Goal: Task Accomplishment & Management: Manage account settings

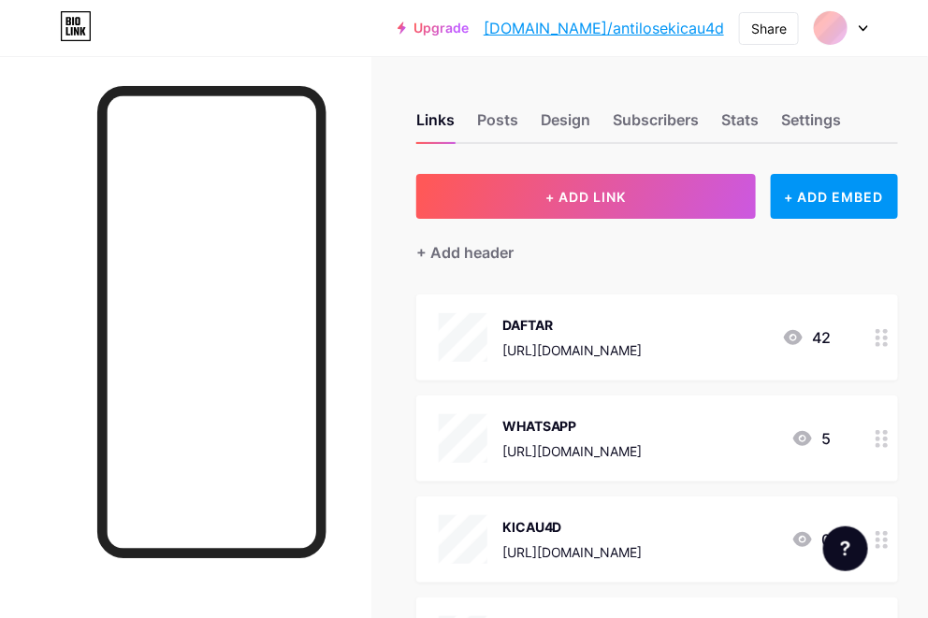
click at [856, 29] on div at bounding box center [841, 28] width 54 height 34
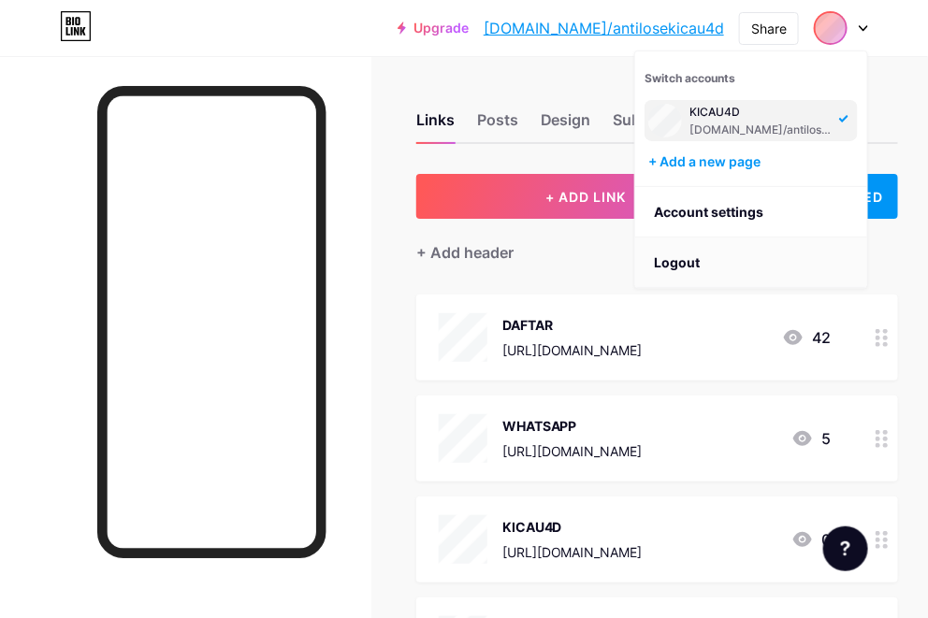
click at [684, 257] on li "Logout" at bounding box center [751, 263] width 232 height 51
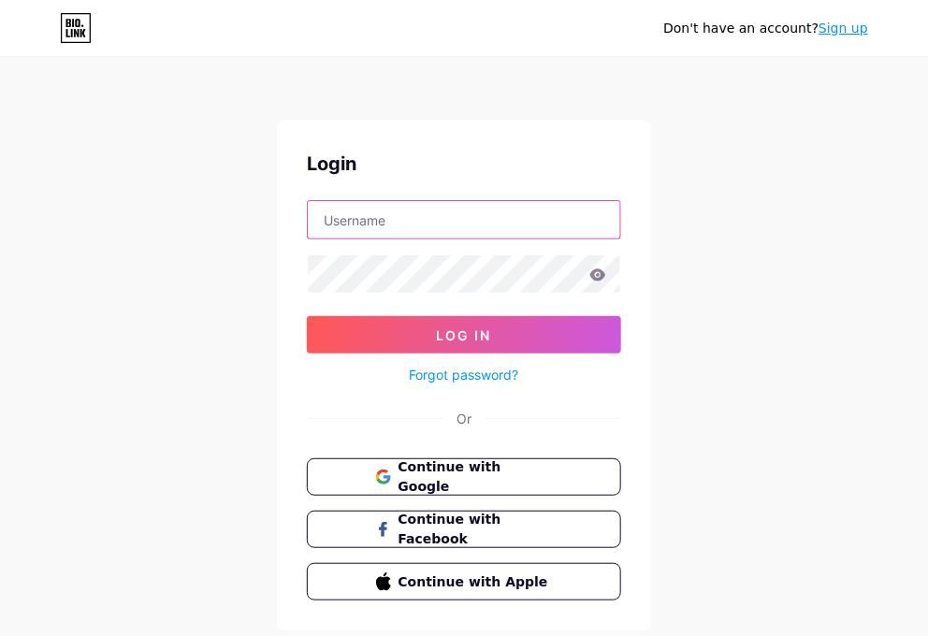
click at [377, 225] on input "text" at bounding box center [464, 219] width 312 height 37
paste input "[EMAIL_ADDRESS][DOMAIN_NAME]"
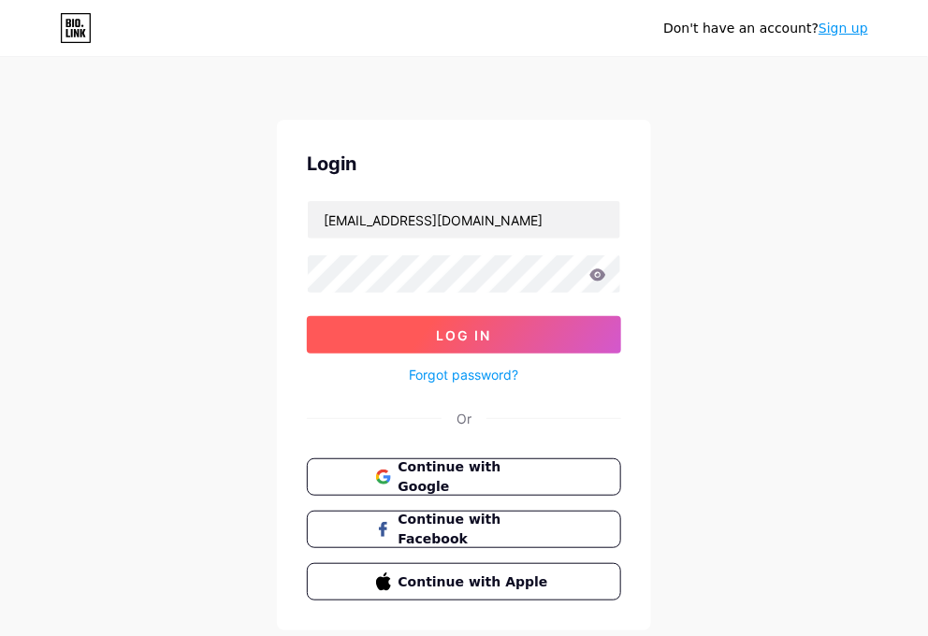
click at [376, 335] on button "Log In" at bounding box center [464, 334] width 314 height 37
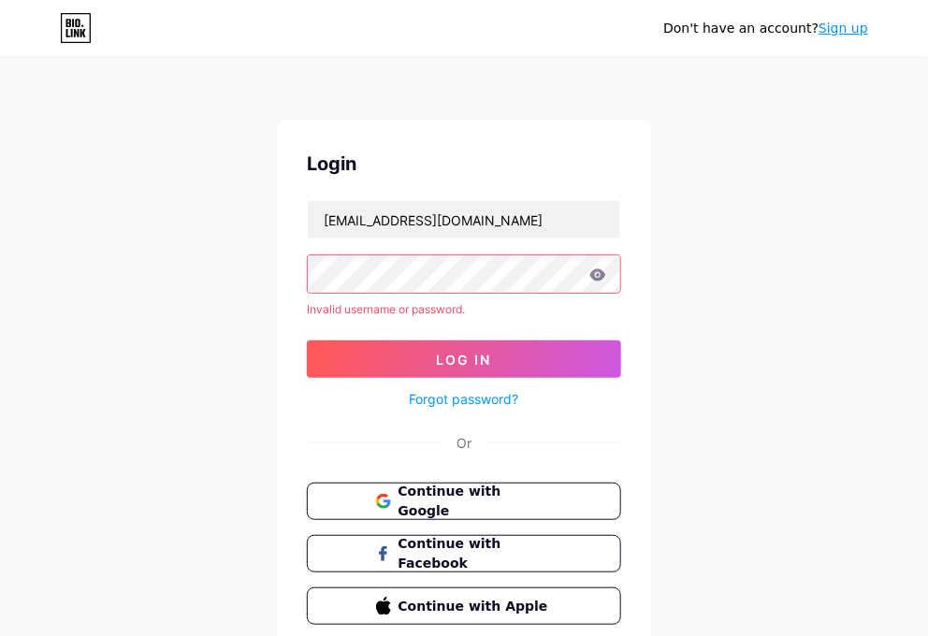
click at [596, 273] on icon at bounding box center [597, 275] width 17 height 13
click at [597, 277] on icon at bounding box center [598, 275] width 16 height 12
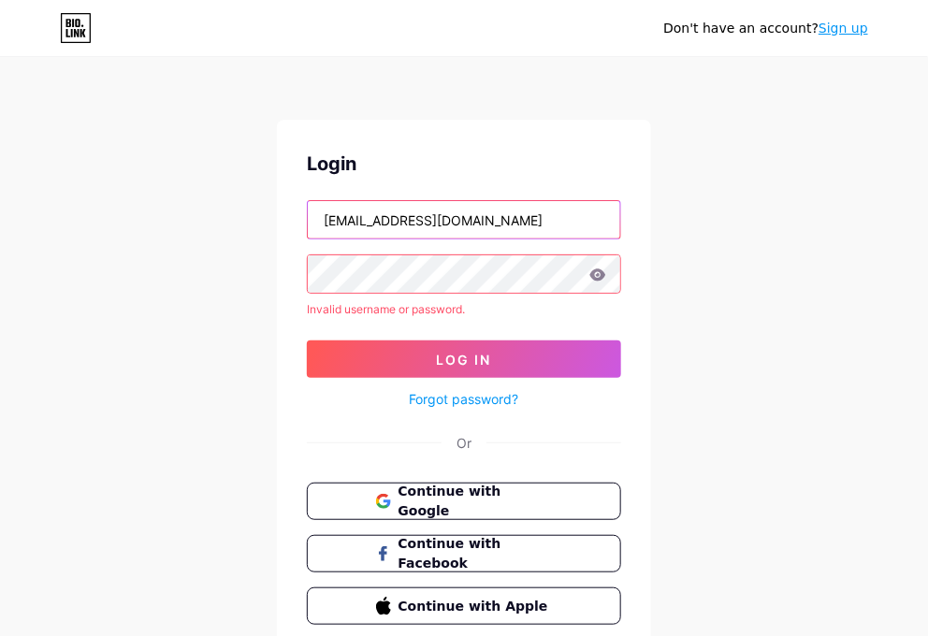
click at [510, 229] on input "[EMAIL_ADDRESS][DOMAIN_NAME]" at bounding box center [464, 219] width 312 height 37
paste input "[EMAIL_ADDRESS][DOMAIN_NAME]"
type input "[EMAIL_ADDRESS][DOMAIN_NAME]"
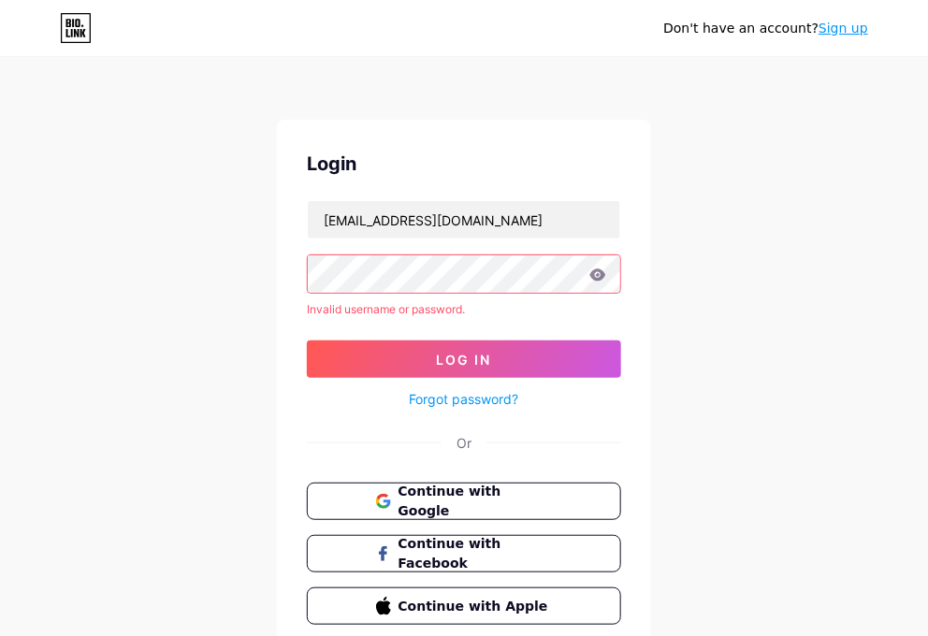
click at [399, 368] on button "Log In" at bounding box center [464, 359] width 314 height 37
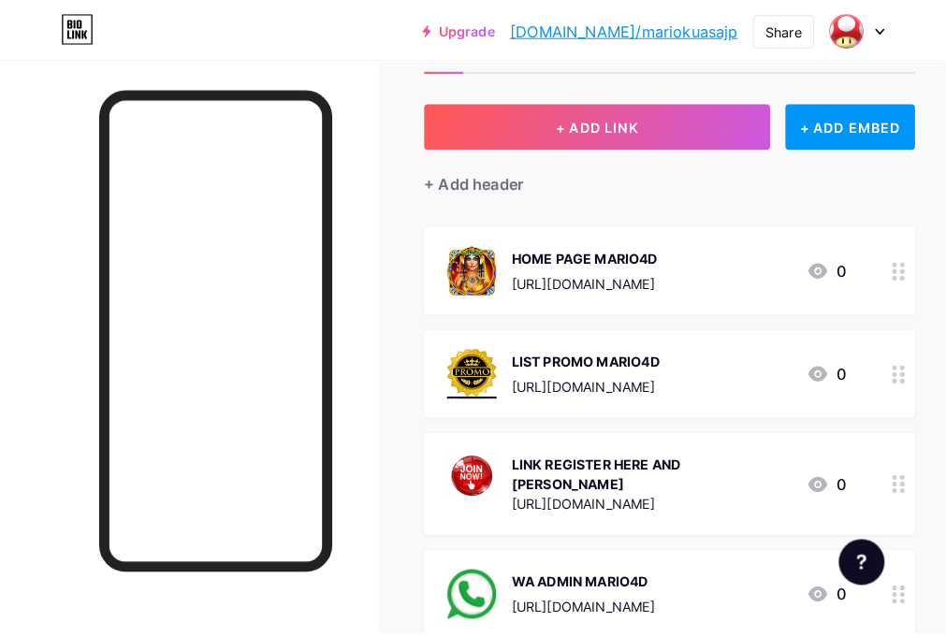
scroll to position [117, 0]
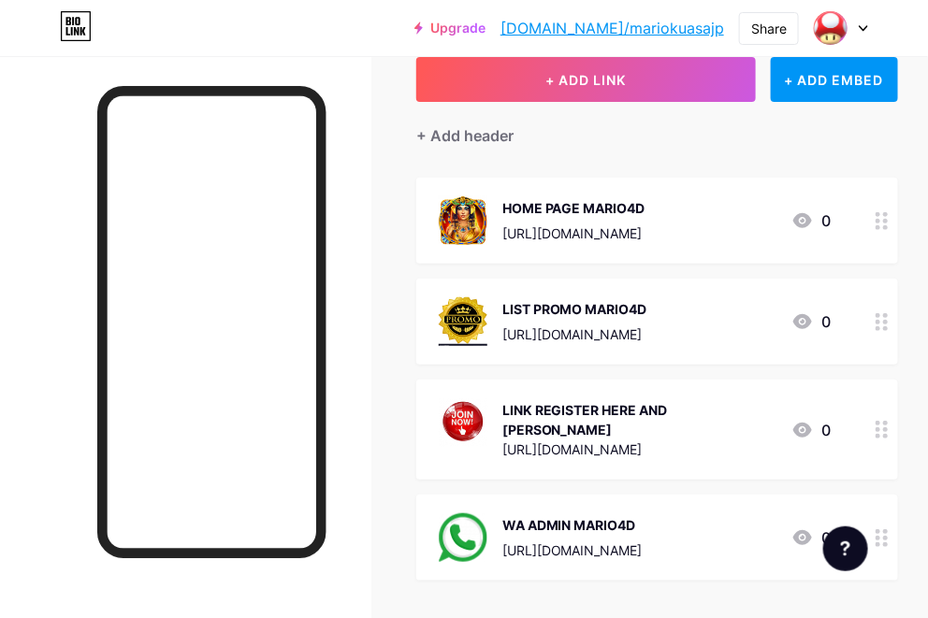
click at [623, 227] on div "[URL][DOMAIN_NAME]" at bounding box center [573, 234] width 143 height 20
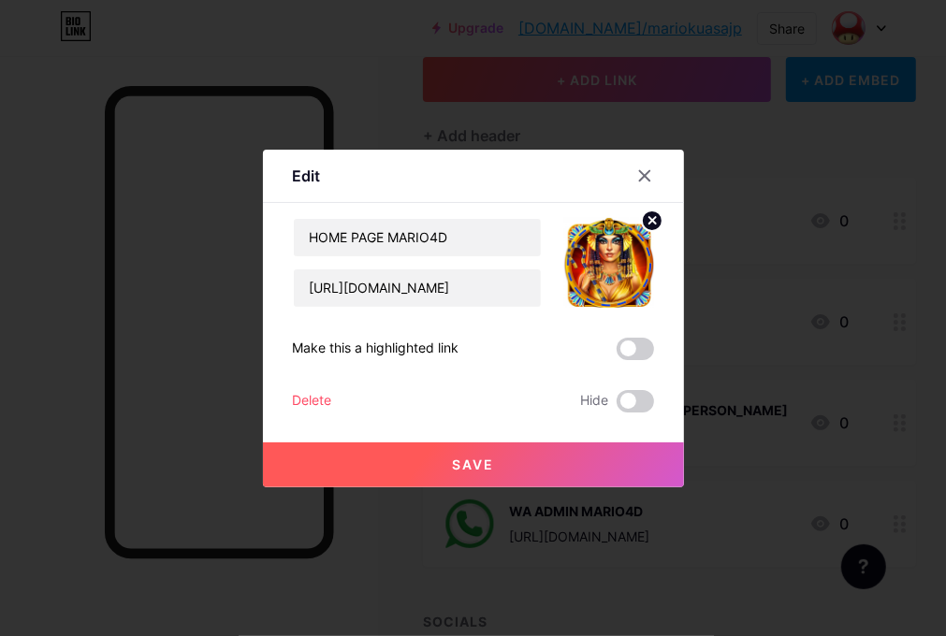
click at [623, 227] on img at bounding box center [609, 263] width 90 height 90
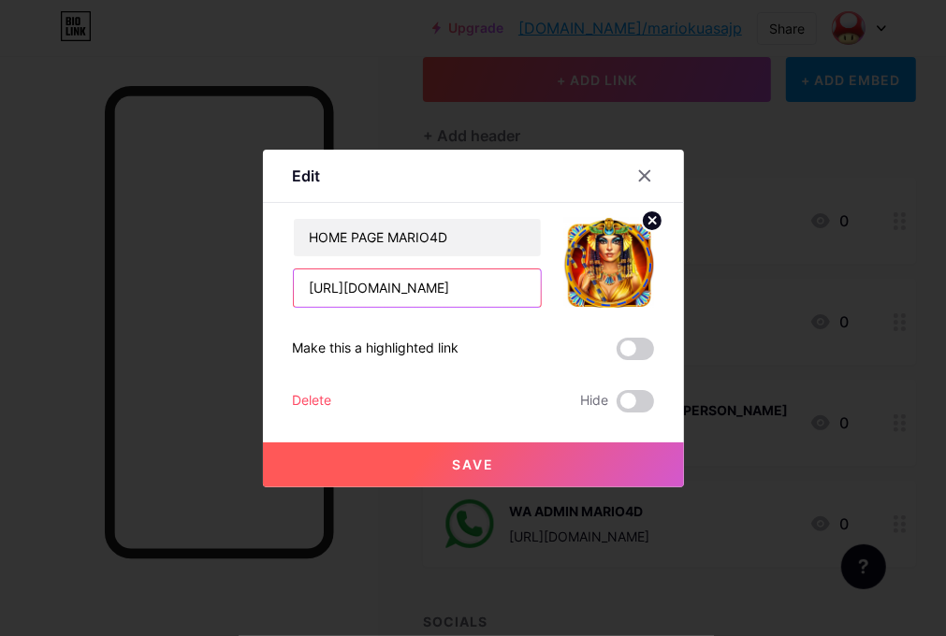
scroll to position [0, 426]
drag, startPoint x: 356, startPoint y: 290, endPoint x: 1161, endPoint y: 389, distance: 811.6
click at [945, 389] on html "Upgrade [DOMAIN_NAME]/mariok... [DOMAIN_NAME]/mariokuasajp Share Switch account…" at bounding box center [473, 334] width 946 height 902
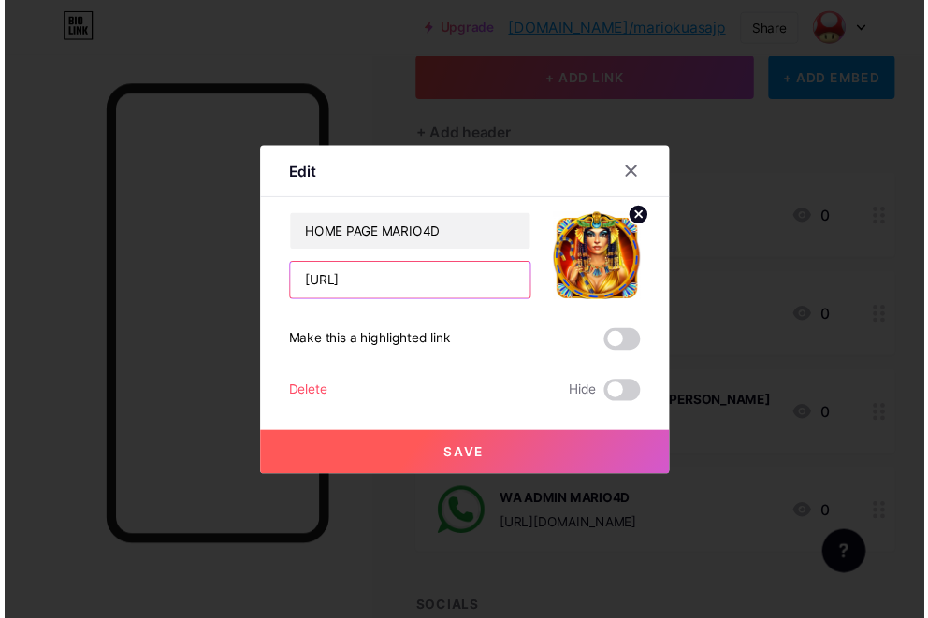
scroll to position [0, 0]
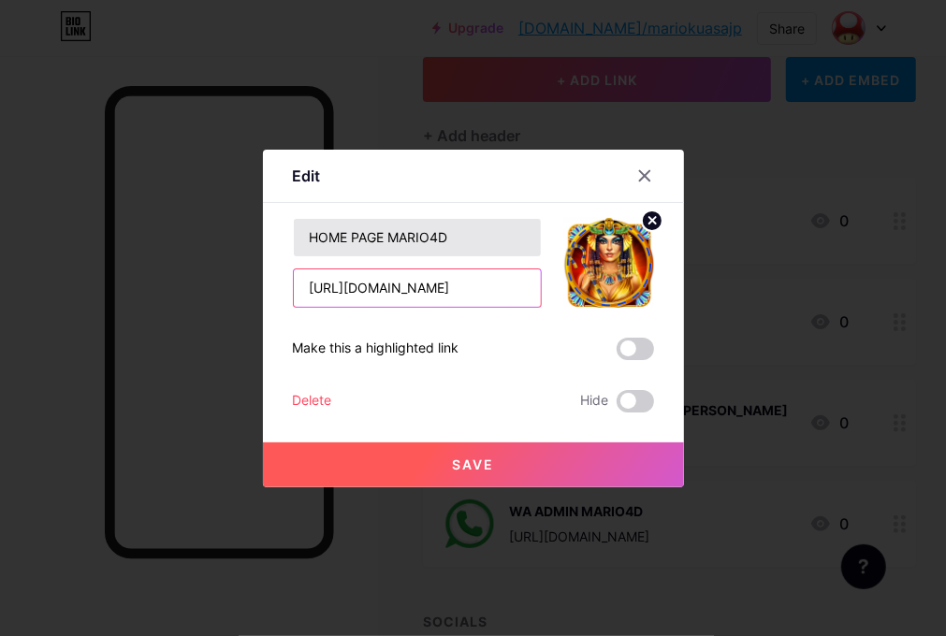
type input "[URL][DOMAIN_NAME]"
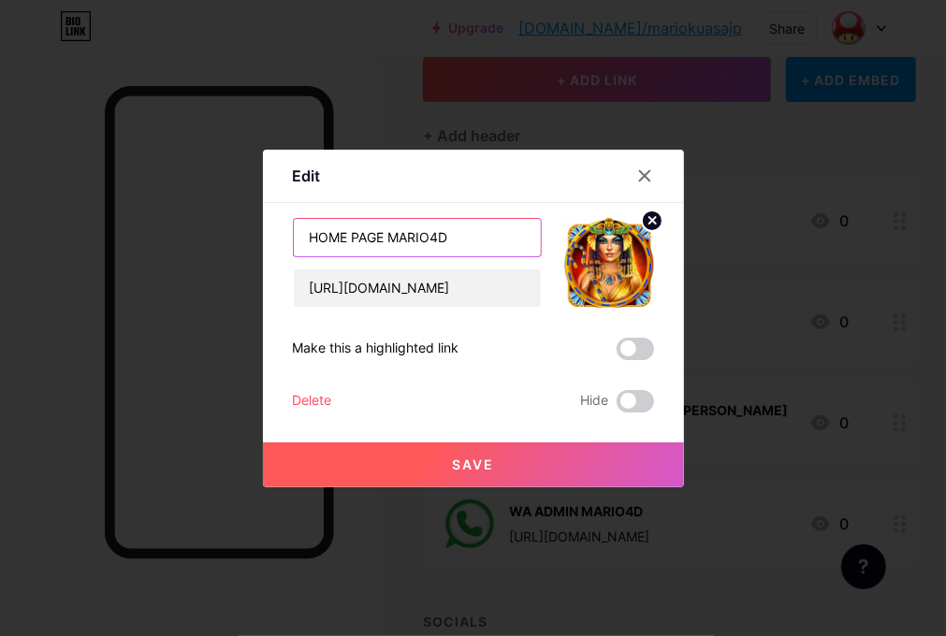
click at [493, 234] on input "HOME PAGE MARIO4D" at bounding box center [417, 237] width 247 height 37
type input "LINK MARIO4D"
click at [444, 455] on button "Save" at bounding box center [473, 465] width 421 height 45
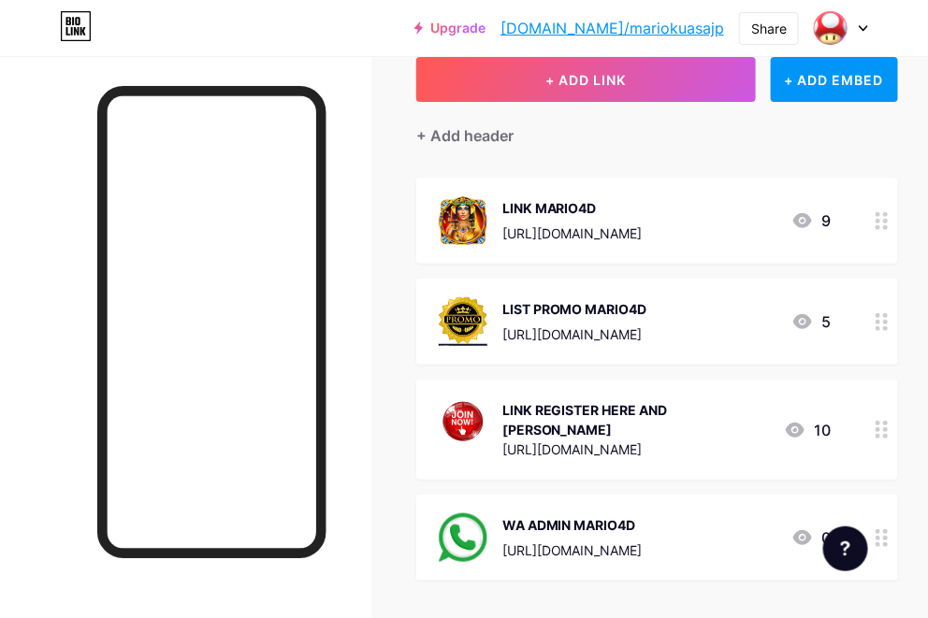
click at [596, 330] on div "[URL][DOMAIN_NAME]" at bounding box center [574, 335] width 145 height 20
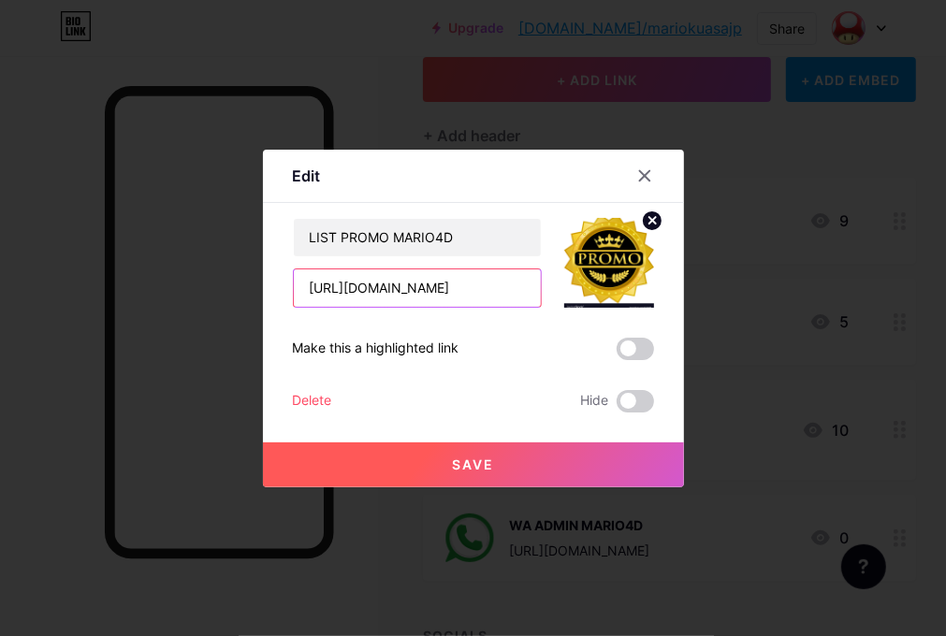
click at [441, 290] on input "[URL][DOMAIN_NAME]" at bounding box center [417, 287] width 247 height 37
paste input "[DOMAIN_NAME][URL]"
type input "[URL][DOMAIN_NAME]"
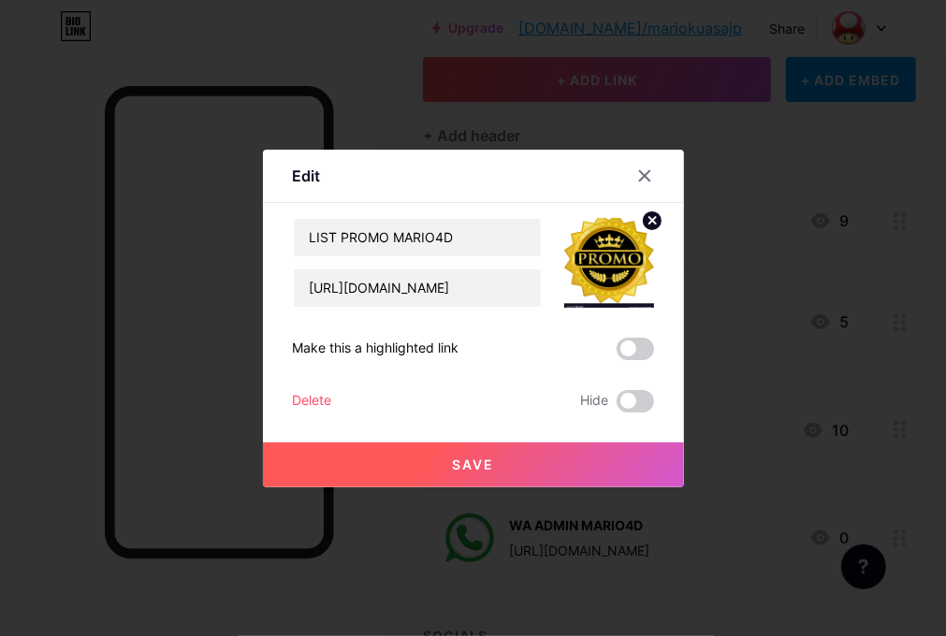
click at [552, 465] on button "Save" at bounding box center [473, 465] width 421 height 45
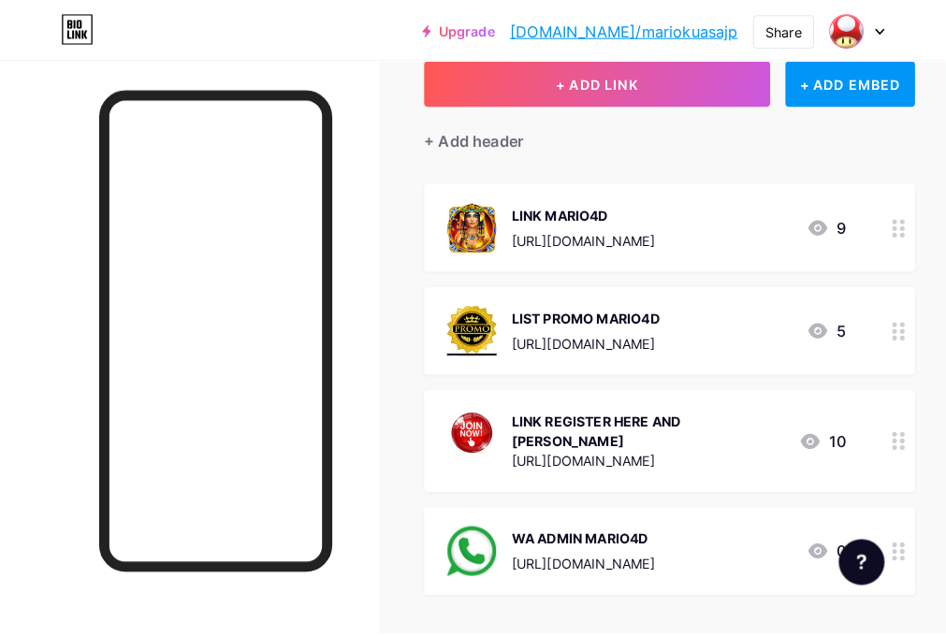
scroll to position [234, 0]
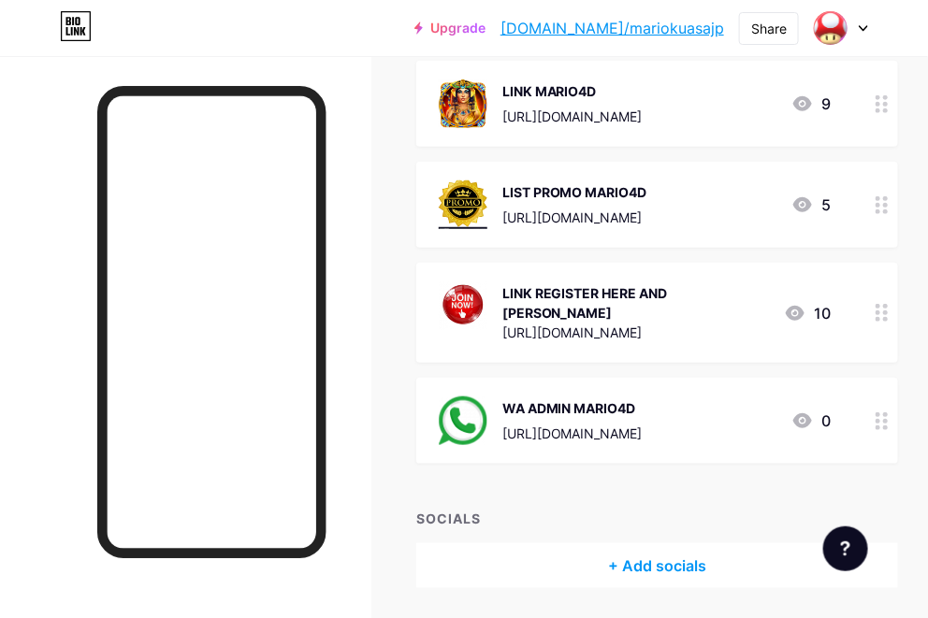
click at [709, 323] on div "[URL][DOMAIN_NAME]" at bounding box center [635, 333] width 267 height 20
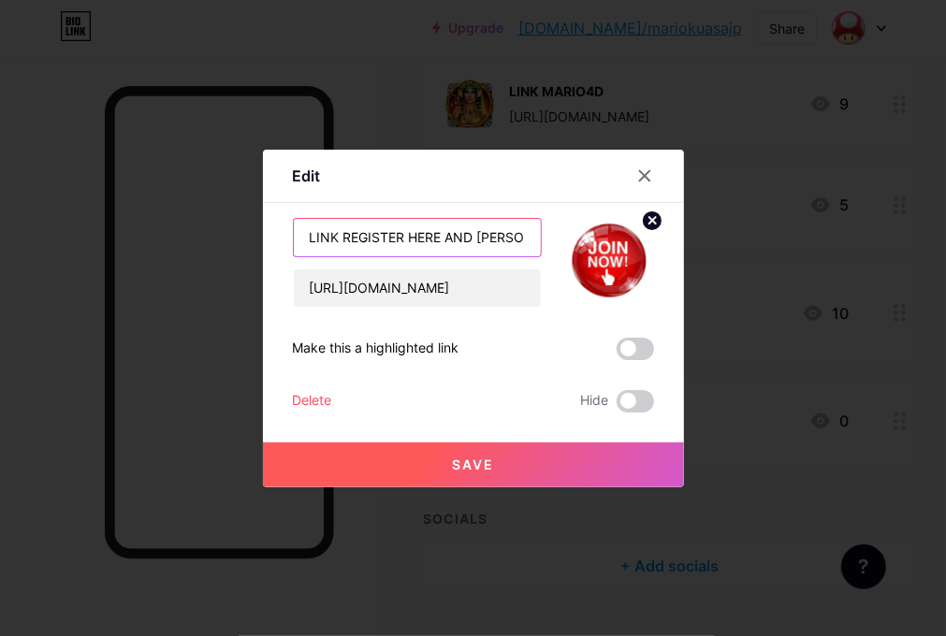
click at [450, 243] on input "LINK REGISTER HERE AND [PERSON_NAME]" at bounding box center [417, 237] width 247 height 37
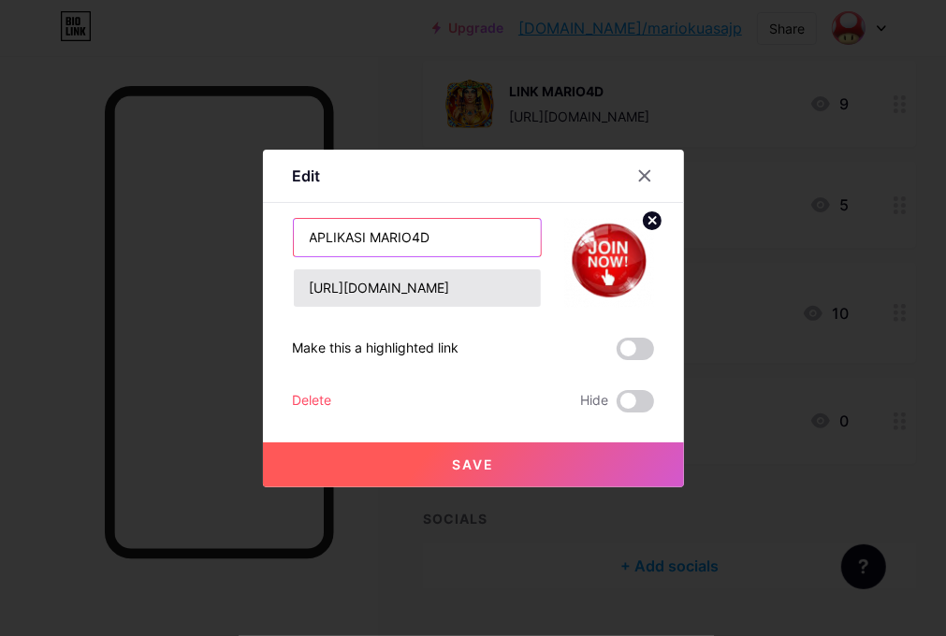
type input "APLIKASI MARIO4D"
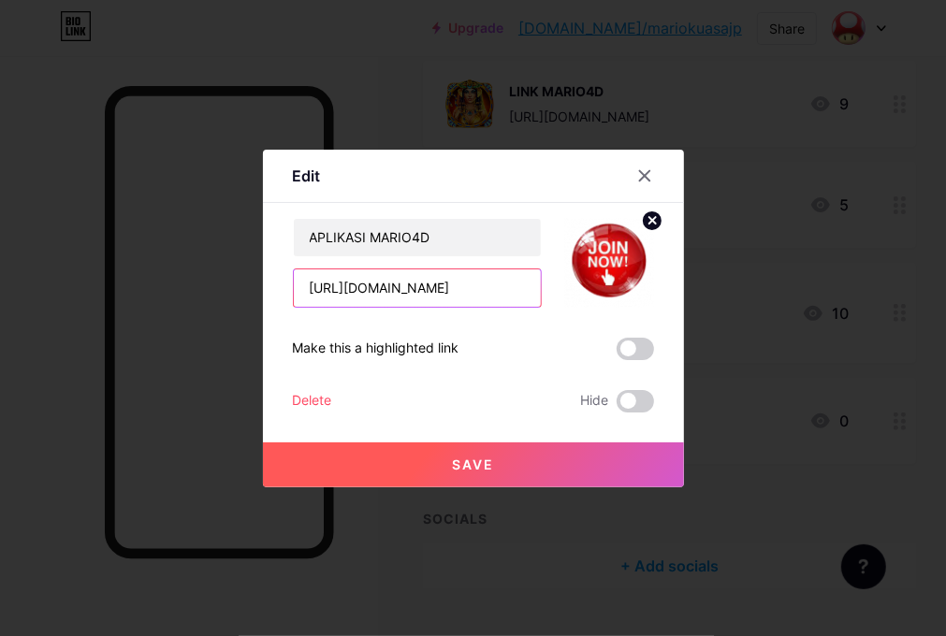
click at [465, 285] on input "[URL][DOMAIN_NAME]" at bounding box center [417, 287] width 247 height 37
paste input "[DOMAIN_NAME][URL]"
click at [458, 290] on input "[URL][DOMAIN_NAME]" at bounding box center [417, 287] width 247 height 37
paste input "[DOMAIN_NAME][URL]"
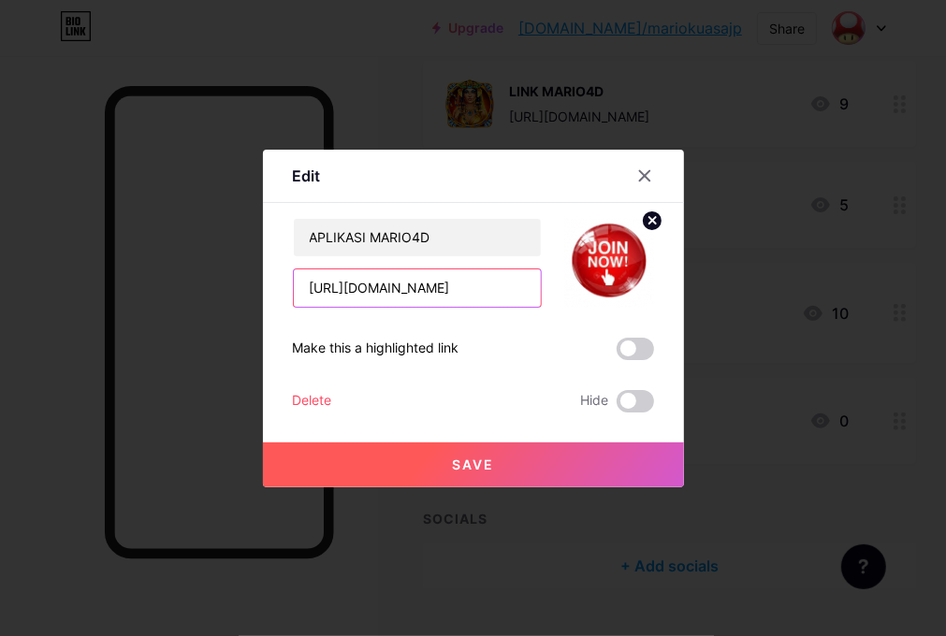
type input "[URL][DOMAIN_NAME]"
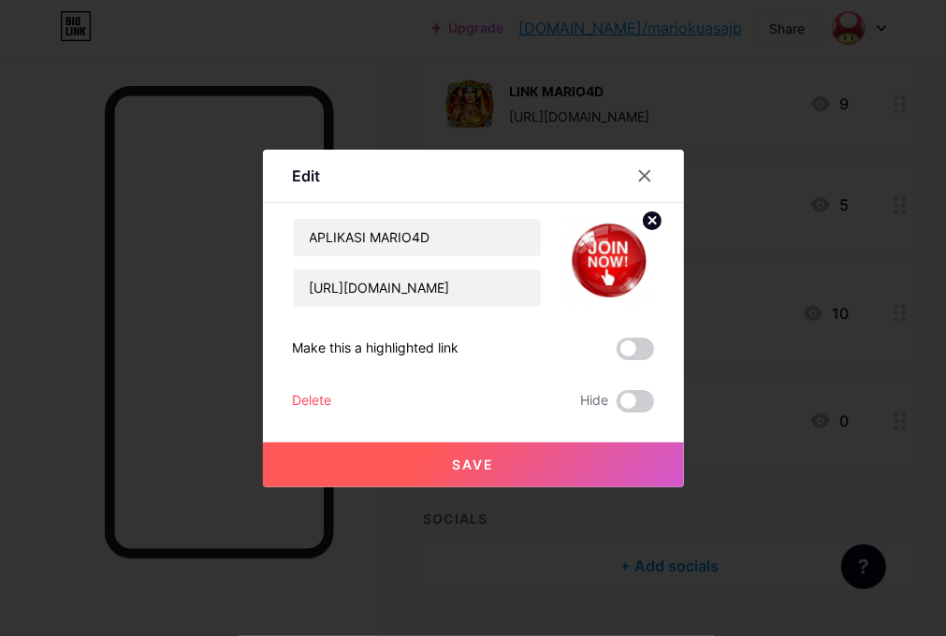
scroll to position [0, 0]
click at [472, 469] on span "Save" at bounding box center [473, 465] width 42 height 16
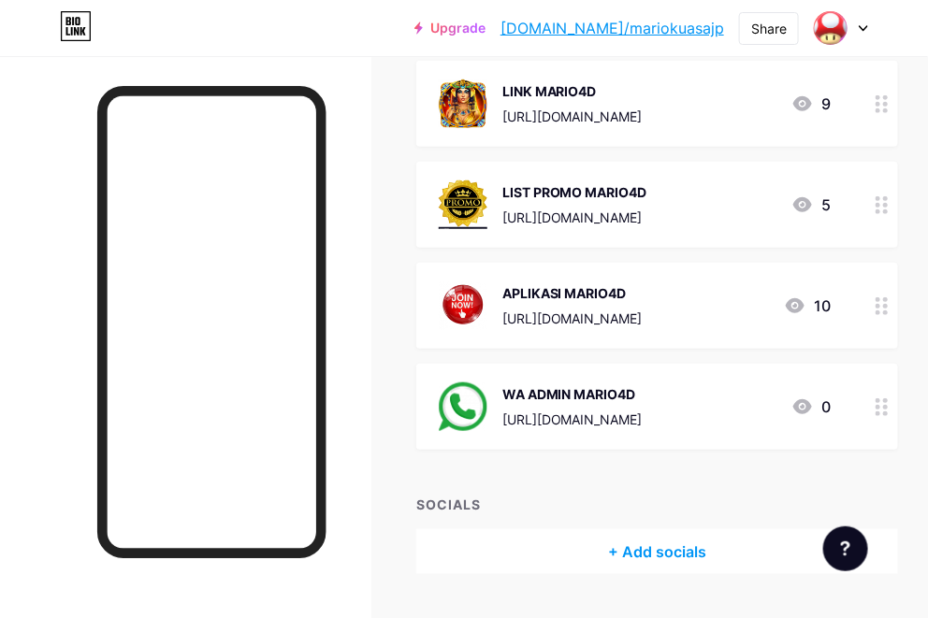
click at [559, 412] on div "[URL][DOMAIN_NAME]" at bounding box center [572, 420] width 140 height 20
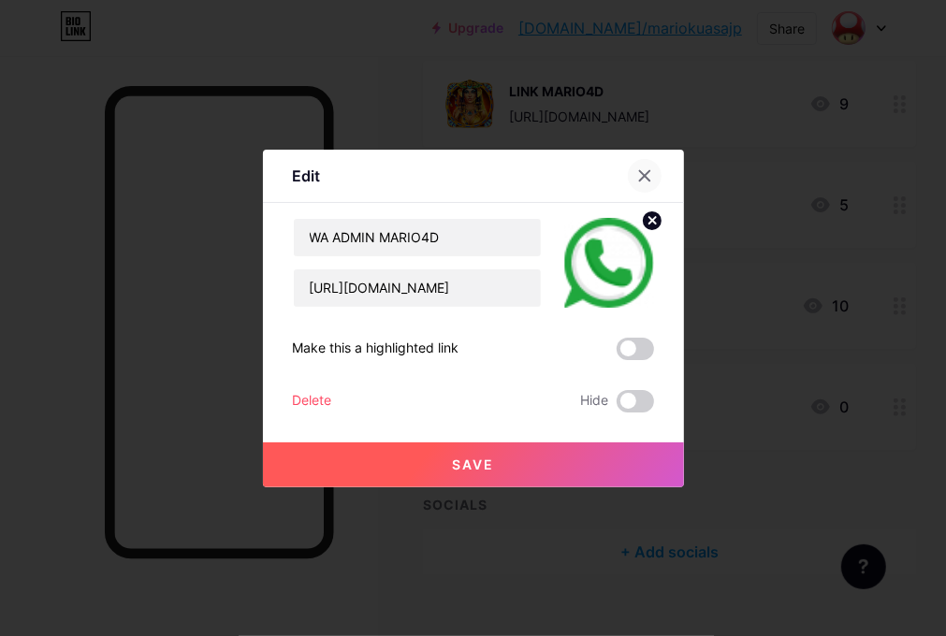
click at [644, 180] on icon at bounding box center [644, 175] width 15 height 15
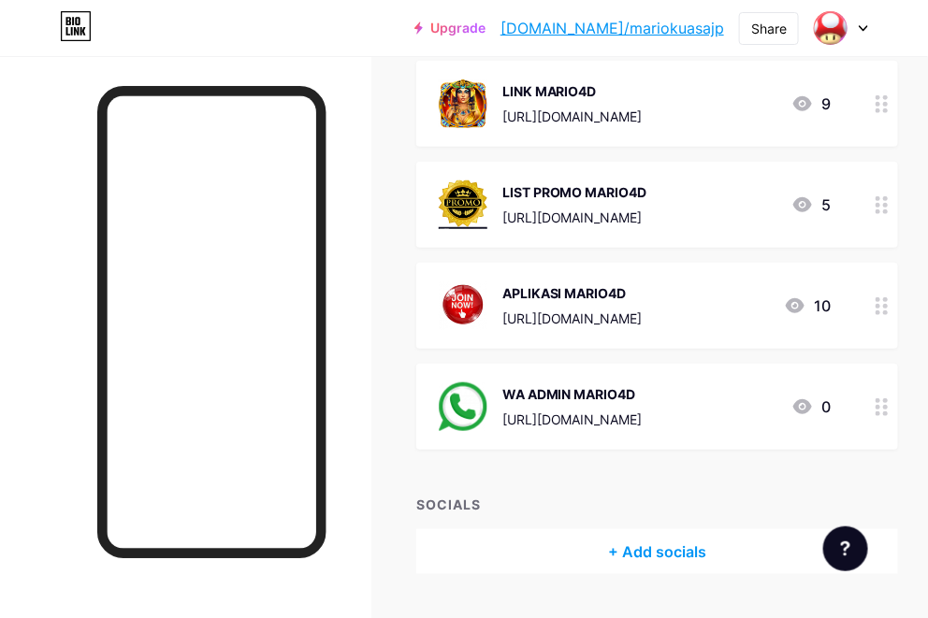
click at [602, 183] on div "LIST PROMO MARIO4D" at bounding box center [574, 192] width 145 height 20
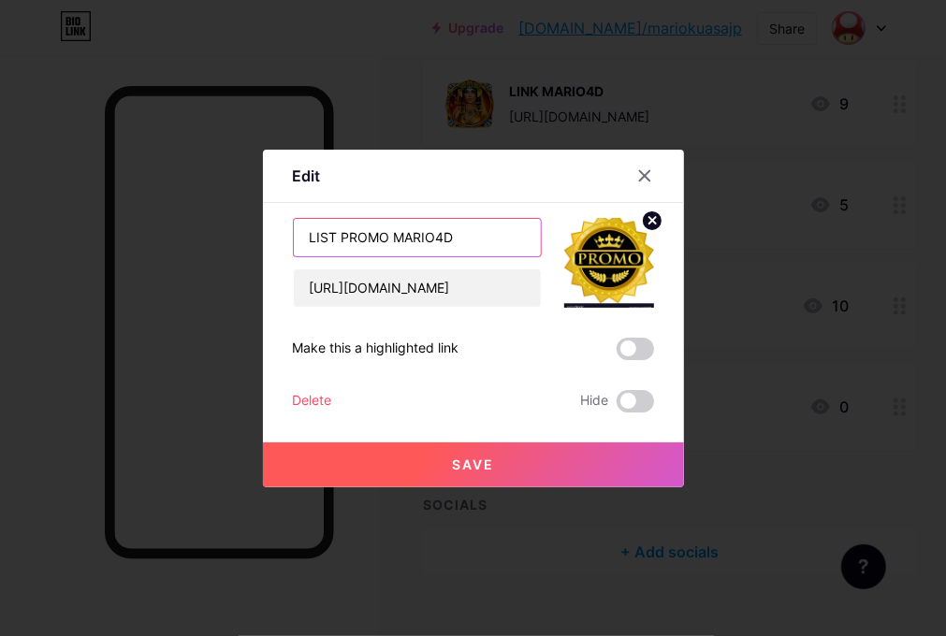
click at [487, 239] on input "LIST PROMO MARIO4D" at bounding box center [417, 237] width 247 height 37
drag, startPoint x: 393, startPoint y: 236, endPoint x: 7, endPoint y: 241, distance: 386.4
click at [7, 241] on div "Edit Content YouTube Play YouTube video without leaving your page. ADD Vimeo Pl…" at bounding box center [473, 318] width 946 height 636
type input "MARIO4D"
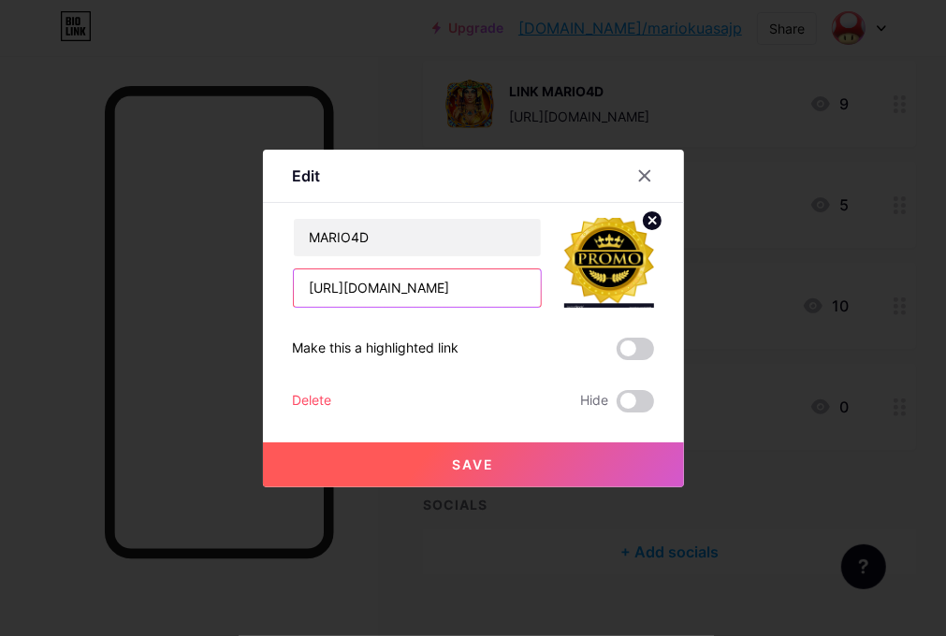
click at [389, 292] on input "[URL][DOMAIN_NAME]" at bounding box center [417, 287] width 247 height 37
click at [460, 288] on input "[URL][DOMAIN_NAME]" at bounding box center [417, 287] width 247 height 37
type input "[URL][DOMAIN_NAME]"
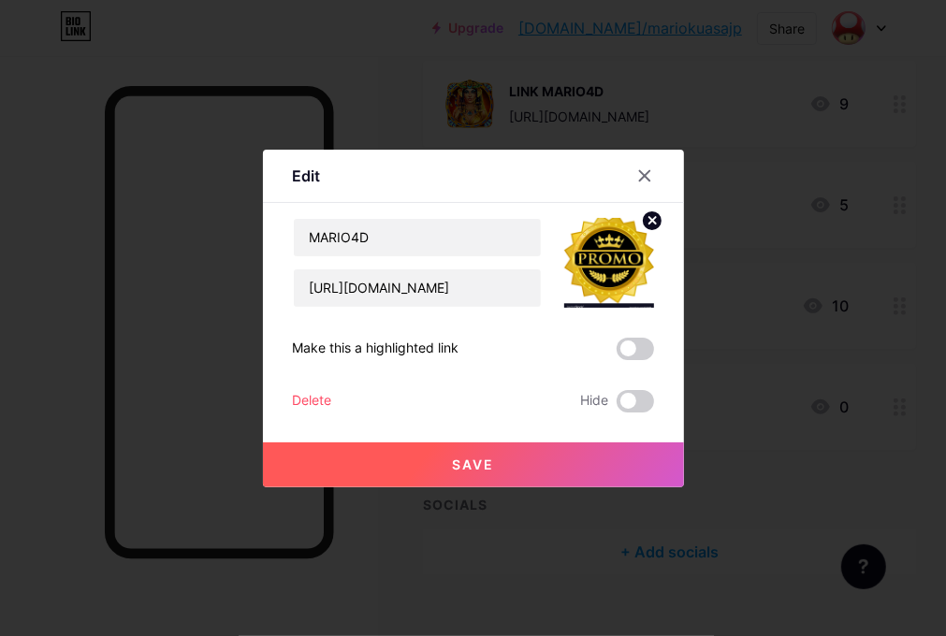
click at [463, 484] on button "Save" at bounding box center [473, 465] width 421 height 45
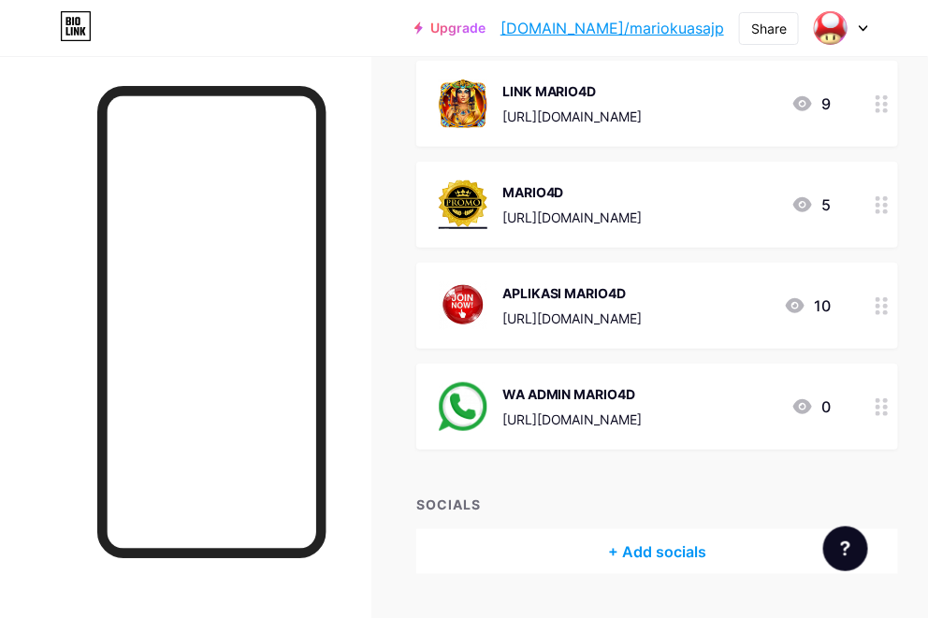
click at [643, 410] on div "[URL][DOMAIN_NAME]" at bounding box center [572, 420] width 140 height 20
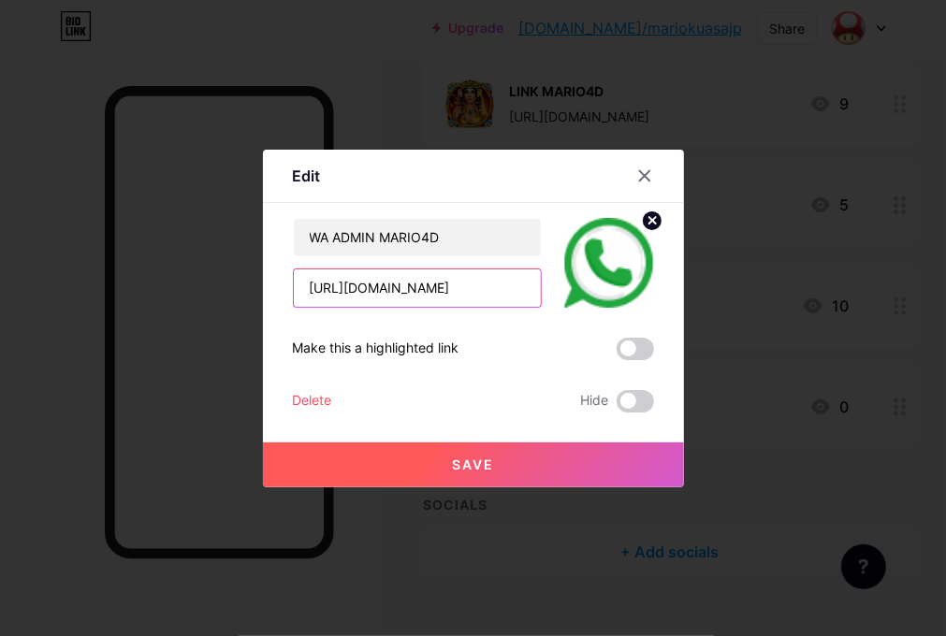
click at [459, 299] on input "[URL][DOMAIN_NAME]" at bounding box center [417, 287] width 247 height 37
paste input "[DOMAIN_NAME][URL]"
type input "[URL][DOMAIN_NAME]"
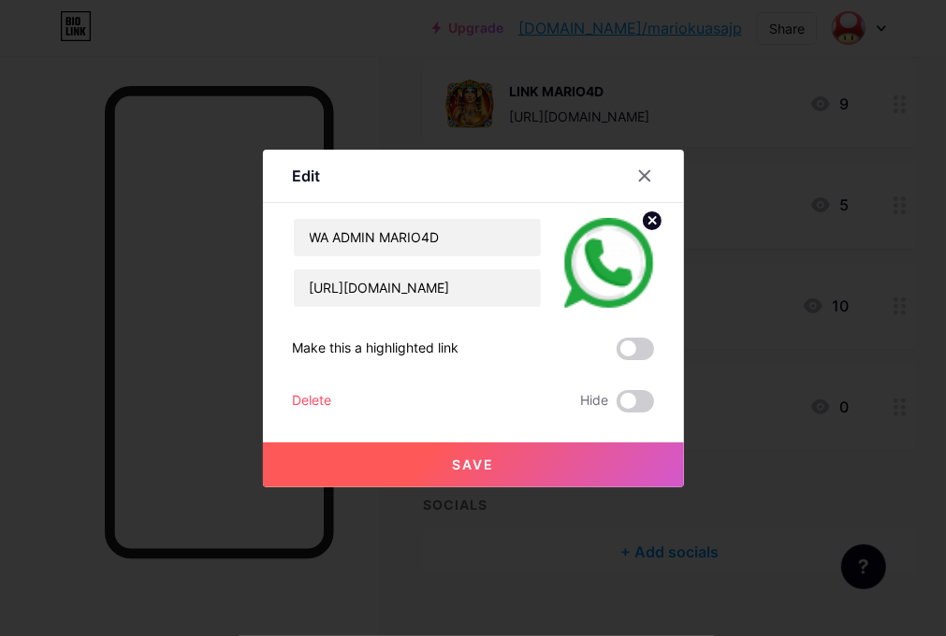
click at [487, 471] on span "Save" at bounding box center [473, 465] width 42 height 16
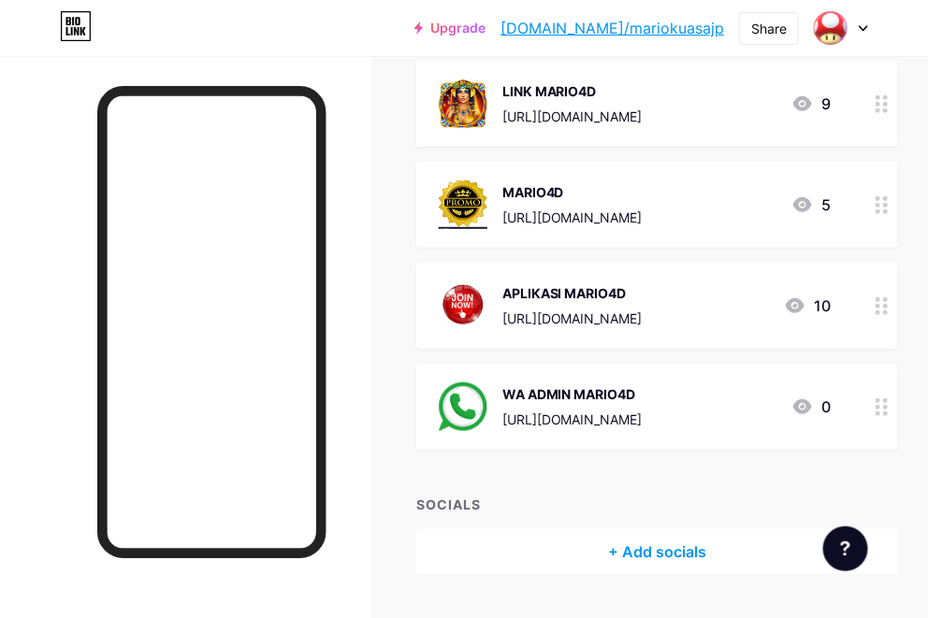
click at [620, 405] on div "WA ADMIN MARIO4D [URL][DOMAIN_NAME]" at bounding box center [572, 407] width 140 height 49
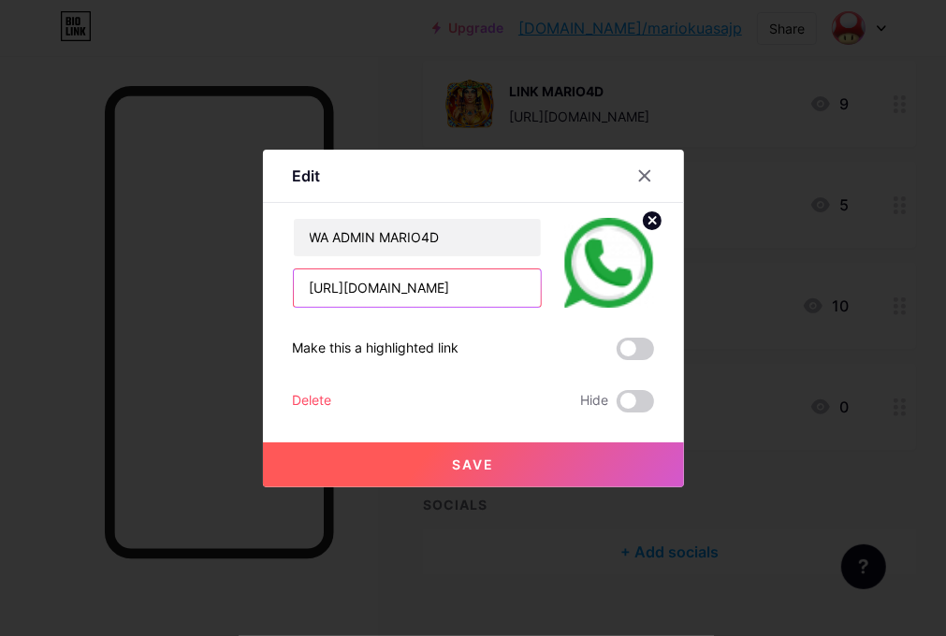
click at [433, 290] on input "[URL][DOMAIN_NAME]" at bounding box center [417, 287] width 247 height 37
type input "[URL][DOMAIN_NAME]"
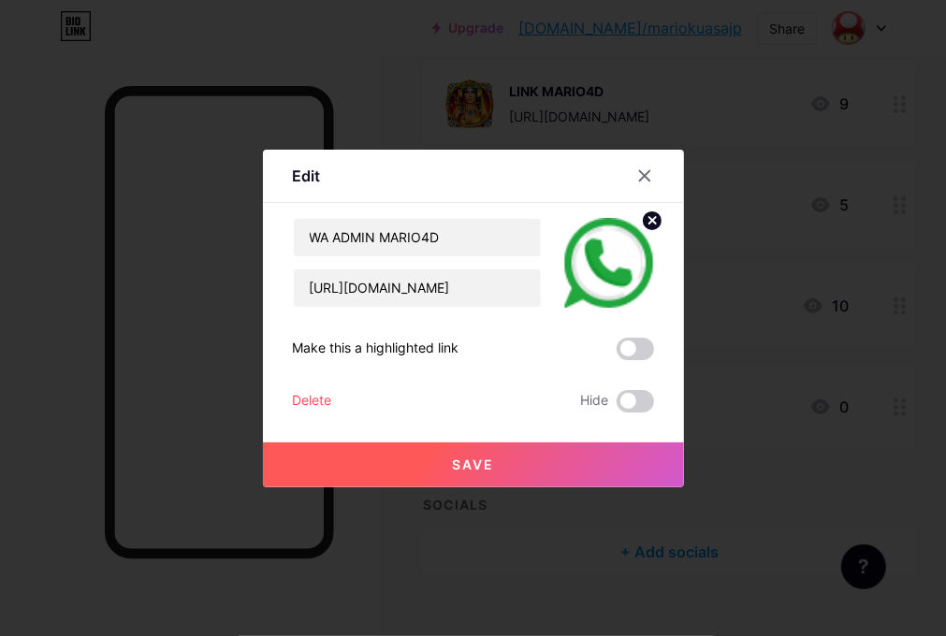
click at [496, 456] on button "Save" at bounding box center [473, 465] width 421 height 45
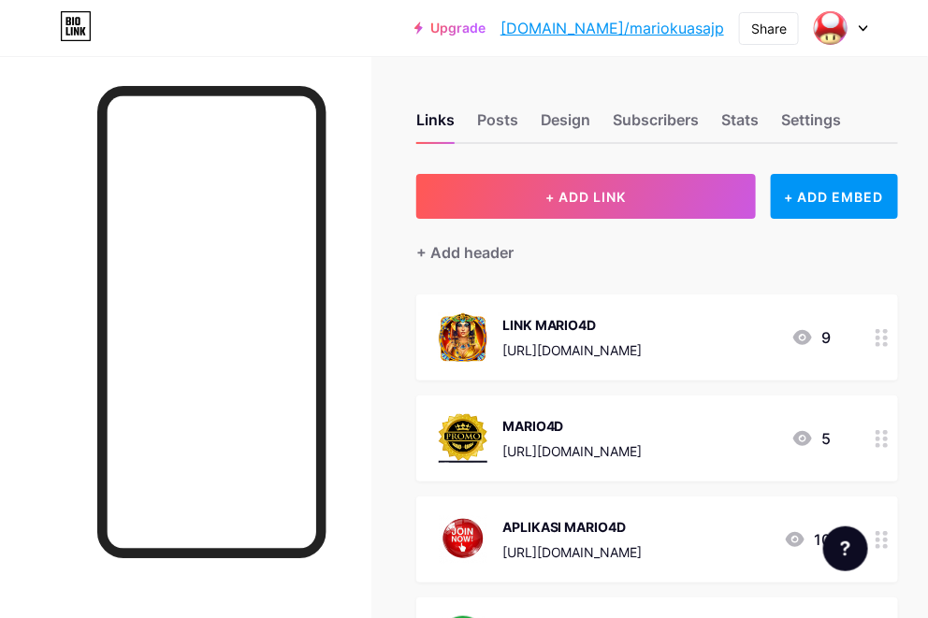
click at [554, 51] on div "Upgrade [DOMAIN_NAME]/mariok... [DOMAIN_NAME]/mariokuasajp Share Switch account…" at bounding box center [464, 28] width 928 height 56
click at [548, 70] on div "Links Posts Design Subscribers Stats Settings + ADD LINK + ADD EMBED + Add head…" at bounding box center [464, 479] width 928 height 846
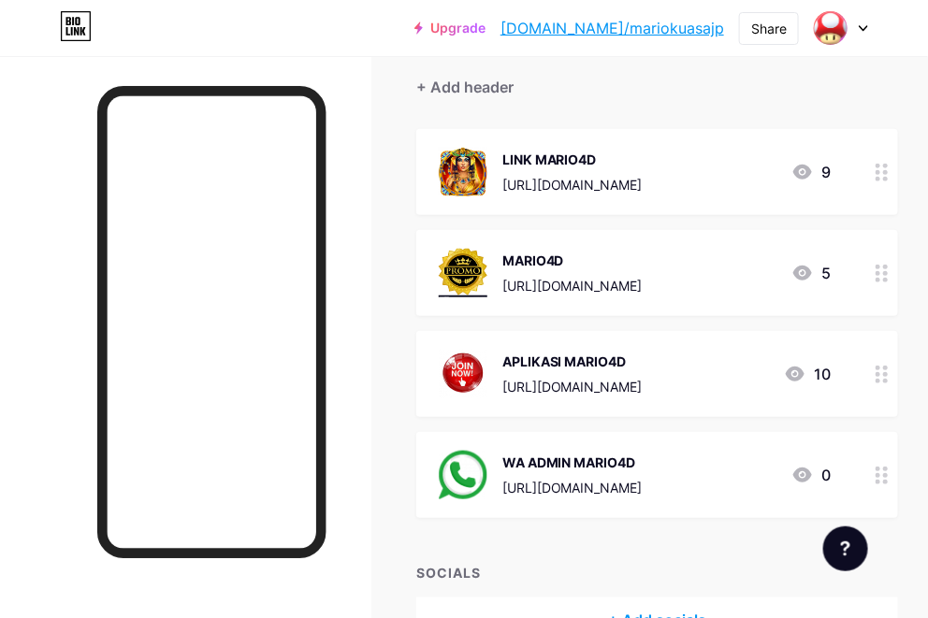
scroll to position [165, 0]
click at [624, 77] on div "+ Add header" at bounding box center [657, 77] width 482 height 46
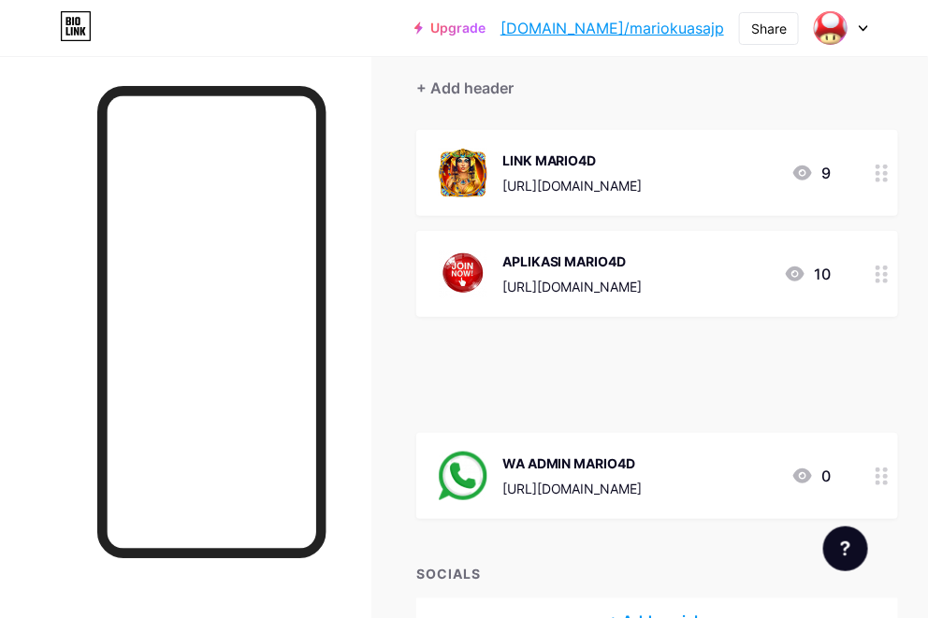
scroll to position [165, 17]
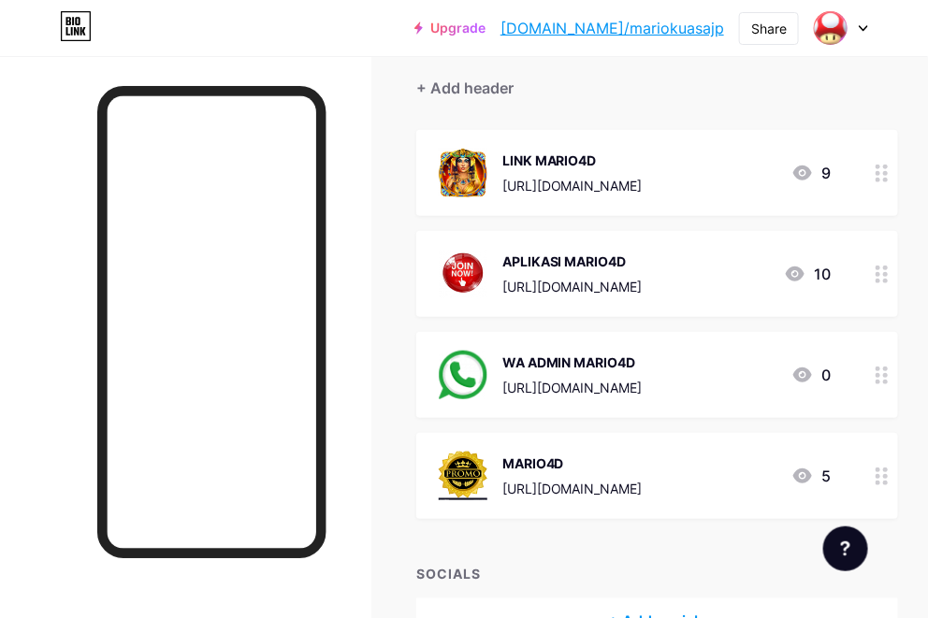
click at [877, 76] on div "+ Add header" at bounding box center [657, 77] width 482 height 46
drag, startPoint x: 889, startPoint y: 25, endPoint x: 871, endPoint y: 30, distance: 18.4
click at [886, 28] on div "Upgrade [DOMAIN_NAME]/mariok... [DOMAIN_NAME]/mariokuasajp Share Switch account…" at bounding box center [464, 28] width 928 height 34
click at [862, 30] on icon at bounding box center [863, 28] width 9 height 7
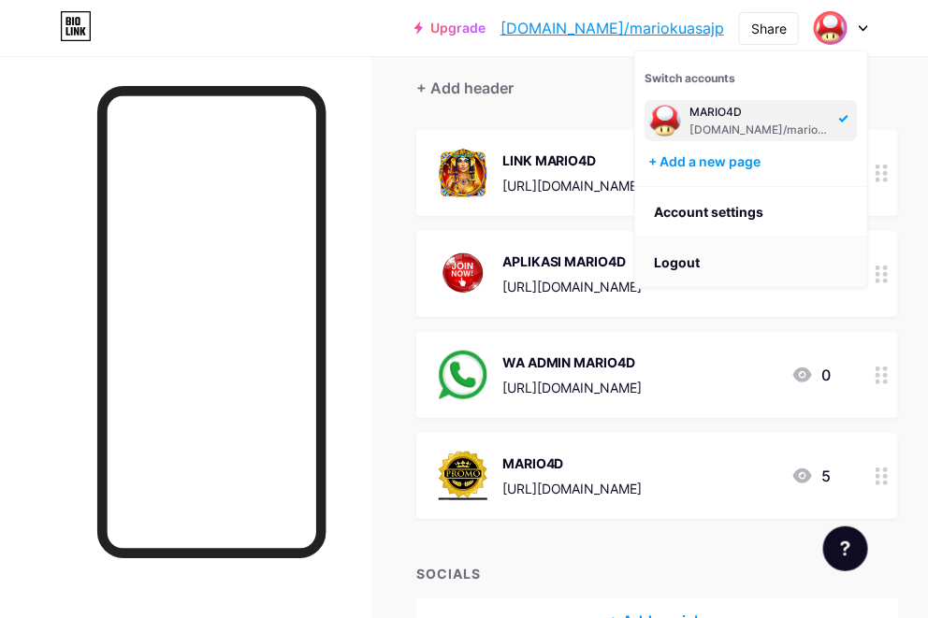
click at [693, 262] on li "Logout" at bounding box center [751, 263] width 232 height 51
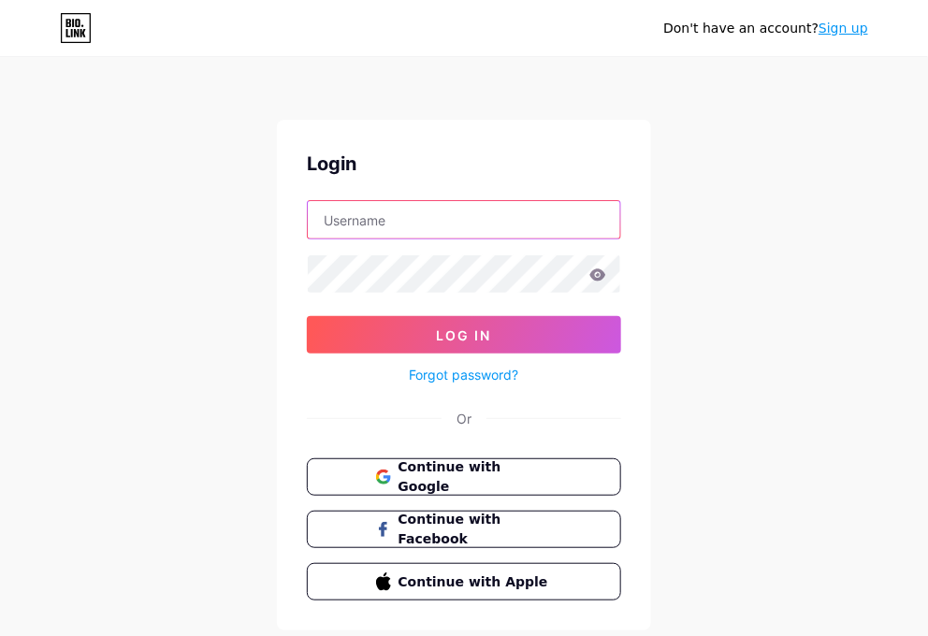
click at [409, 217] on input "text" at bounding box center [464, 219] width 312 height 37
paste input "jsimp74699@alzhelpnow.com"
type input "jsimp74699@alzhelpnow.com"
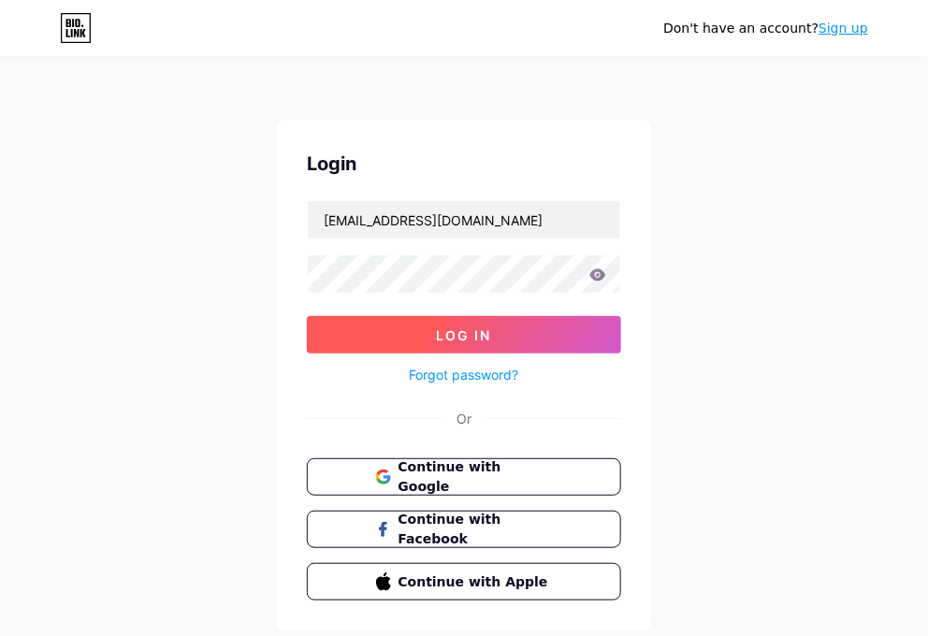
click at [375, 341] on button "Log In" at bounding box center [464, 334] width 314 height 37
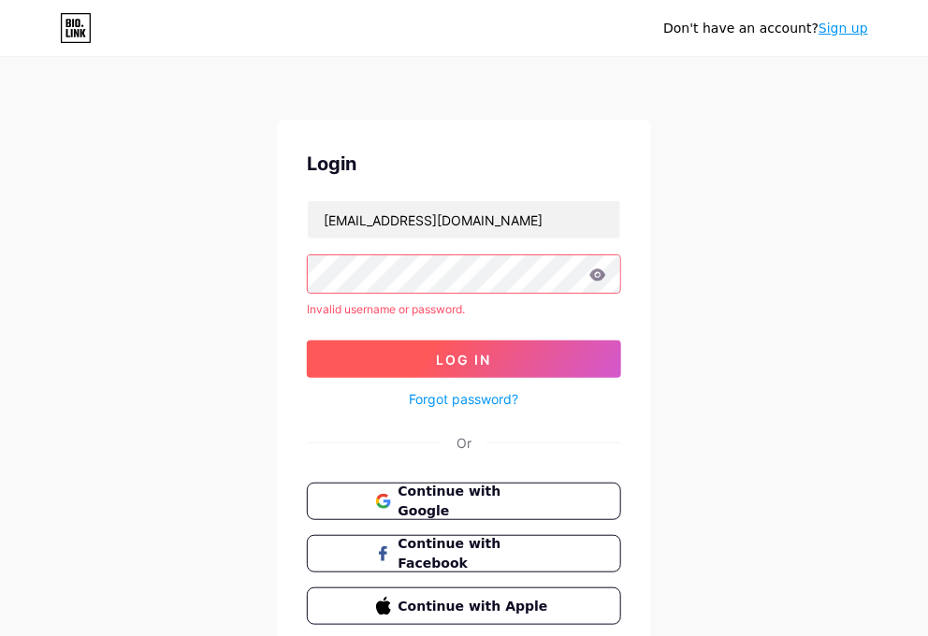
click at [441, 368] on button "Log In" at bounding box center [464, 359] width 314 height 37
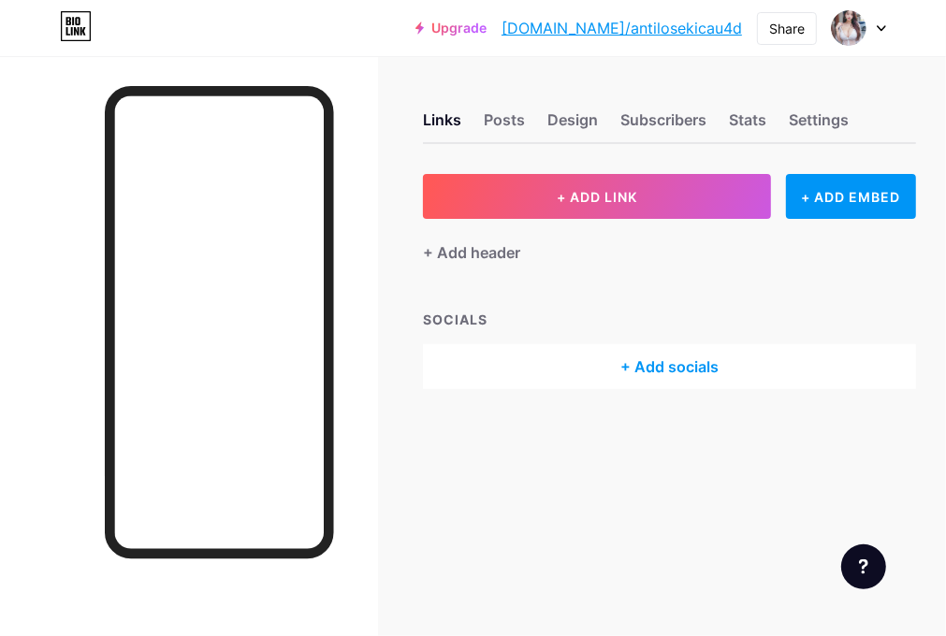
click at [882, 335] on html "Upgrade bio.link/antilo... bio.link/antilosekicau4d Share Switch accounts KICAU…" at bounding box center [473, 318] width 946 height 636
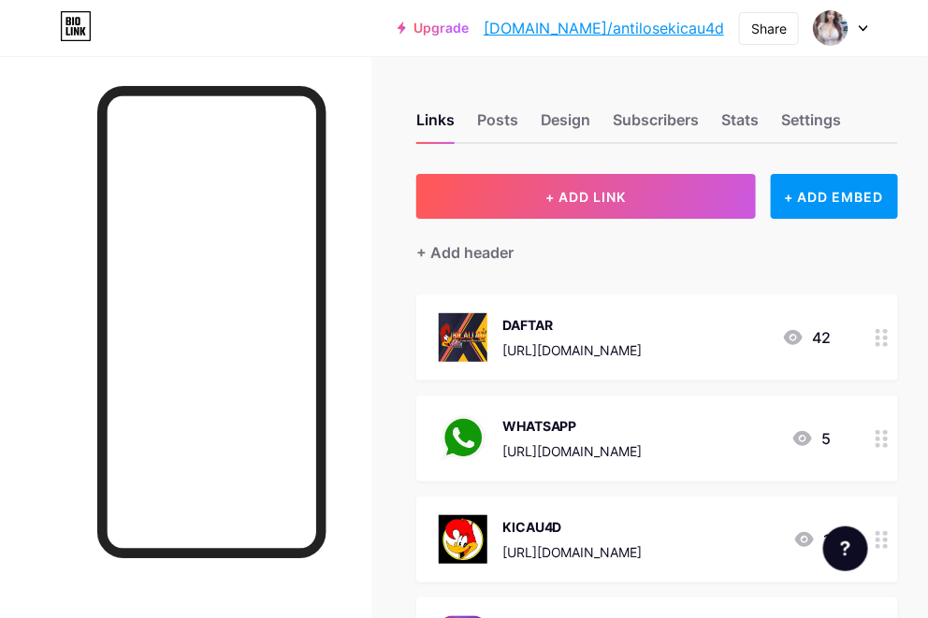
click at [524, 319] on div "DAFTAR" at bounding box center [572, 325] width 140 height 20
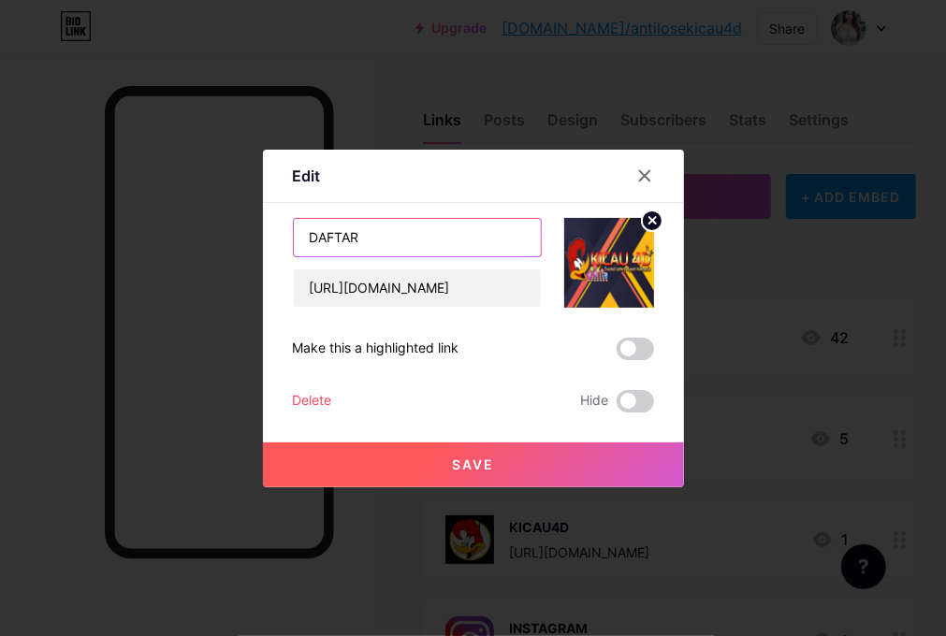
click at [440, 240] on input "DAFTAR" at bounding box center [417, 237] width 247 height 37
type input "DAFTAR / LOGIN"
click at [437, 472] on button "Save" at bounding box center [473, 465] width 421 height 45
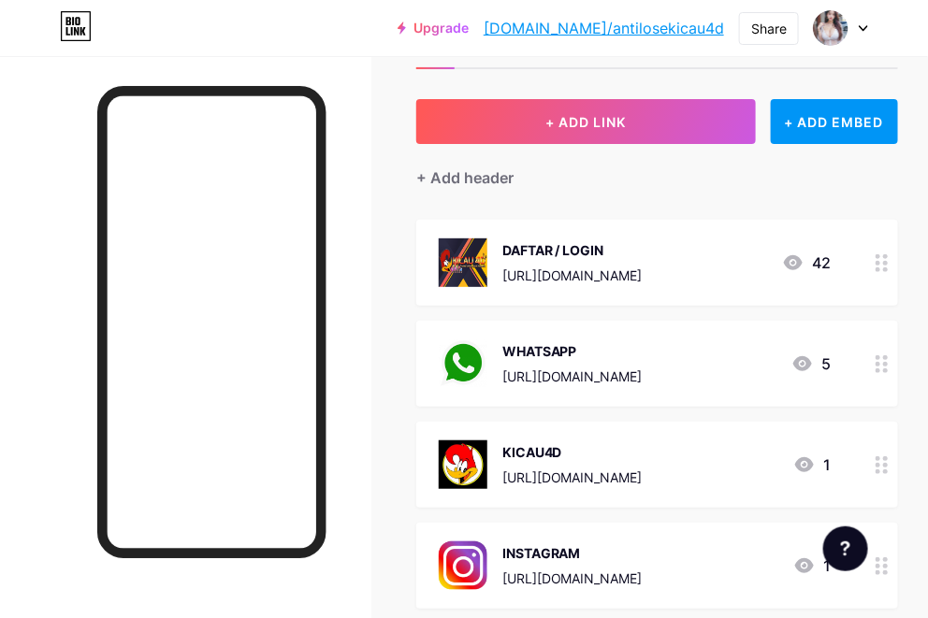
scroll to position [117, 0]
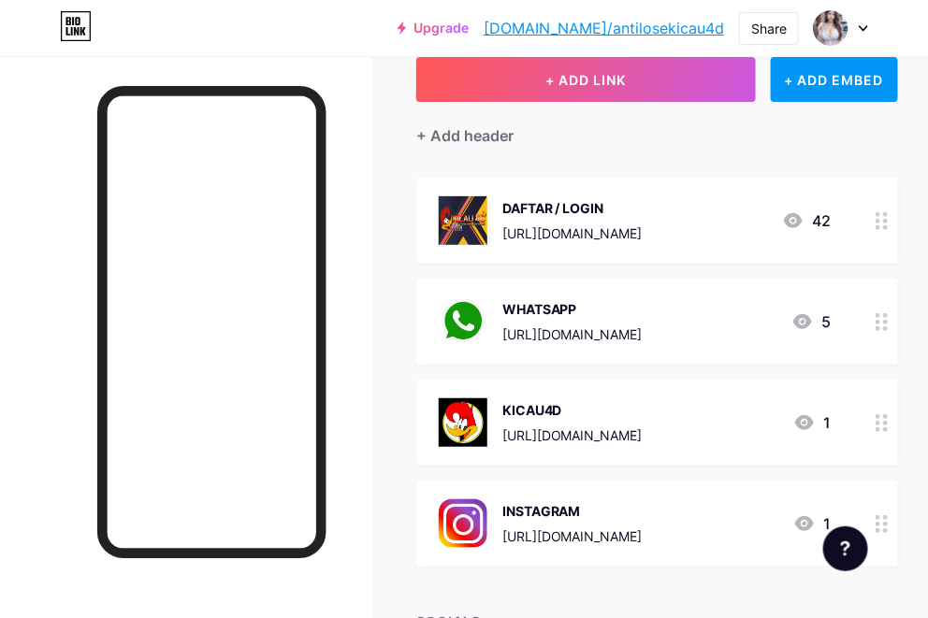
click at [633, 34] on link "[DOMAIN_NAME]/antilosekicau4d" at bounding box center [604, 28] width 240 height 22
click at [860, 26] on icon at bounding box center [863, 28] width 7 height 5
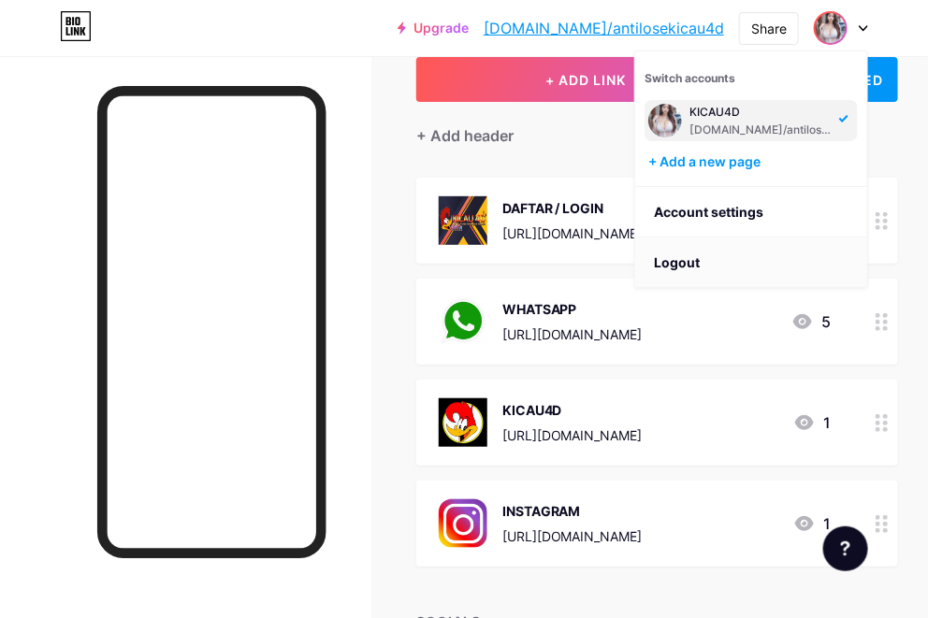
click at [726, 265] on li "Logout" at bounding box center [751, 263] width 232 height 51
